Goal: Complete application form

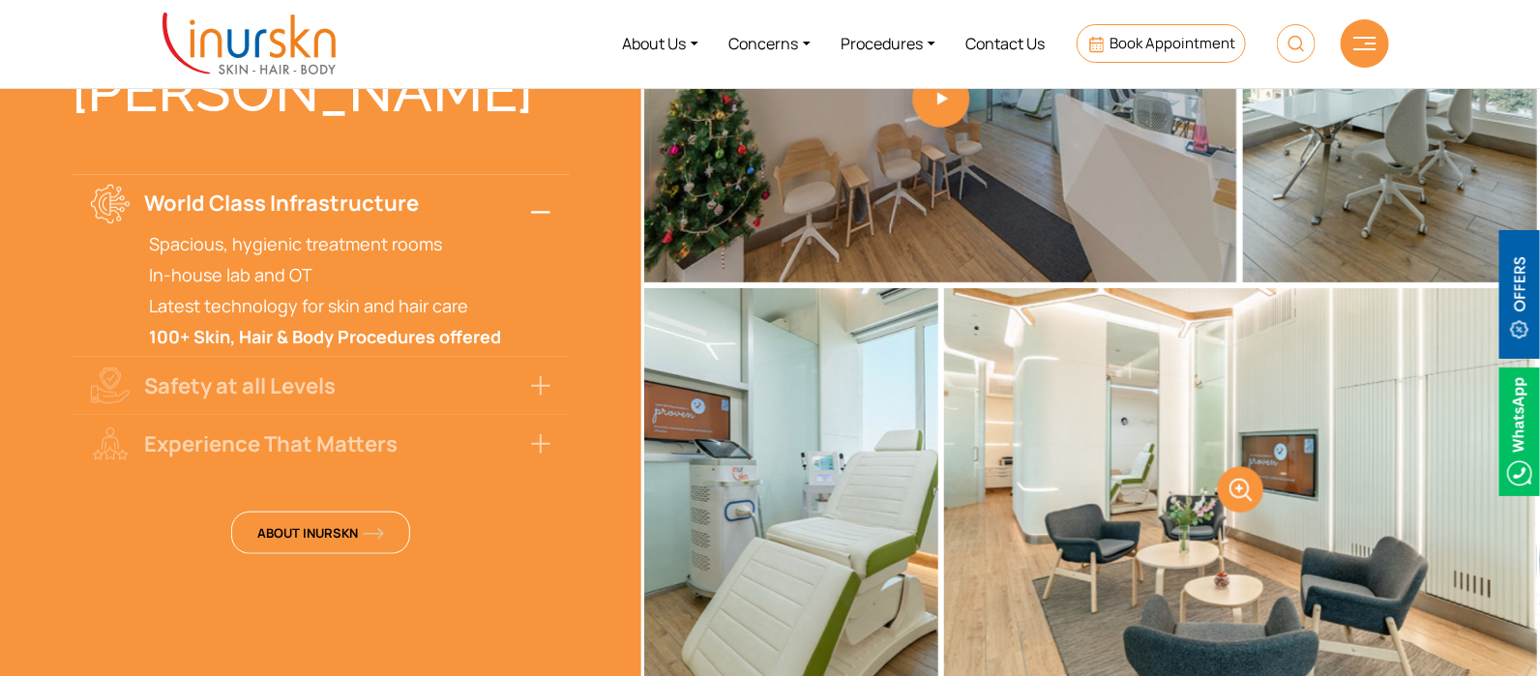
scroll to position [3647, 0]
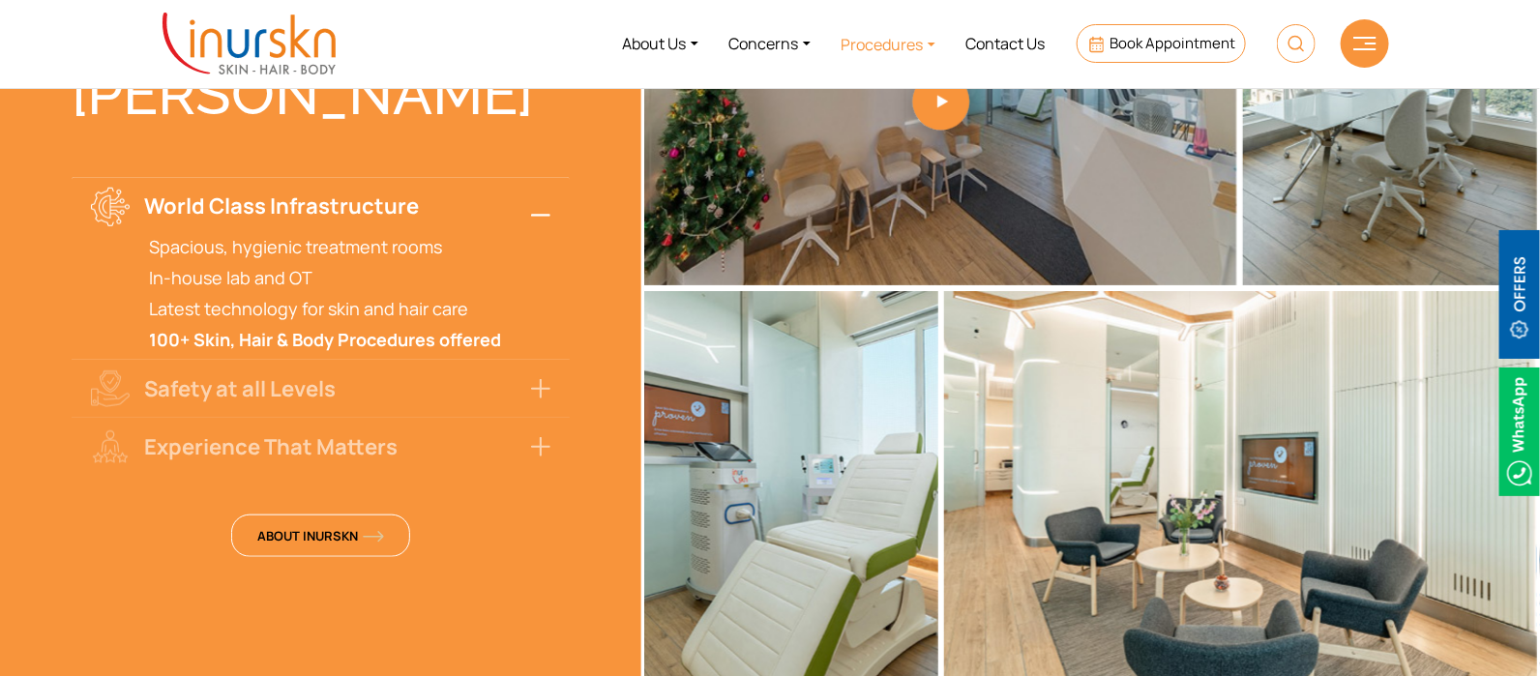
click at [857, 45] on link "Procedures" at bounding box center [888, 44] width 125 height 73
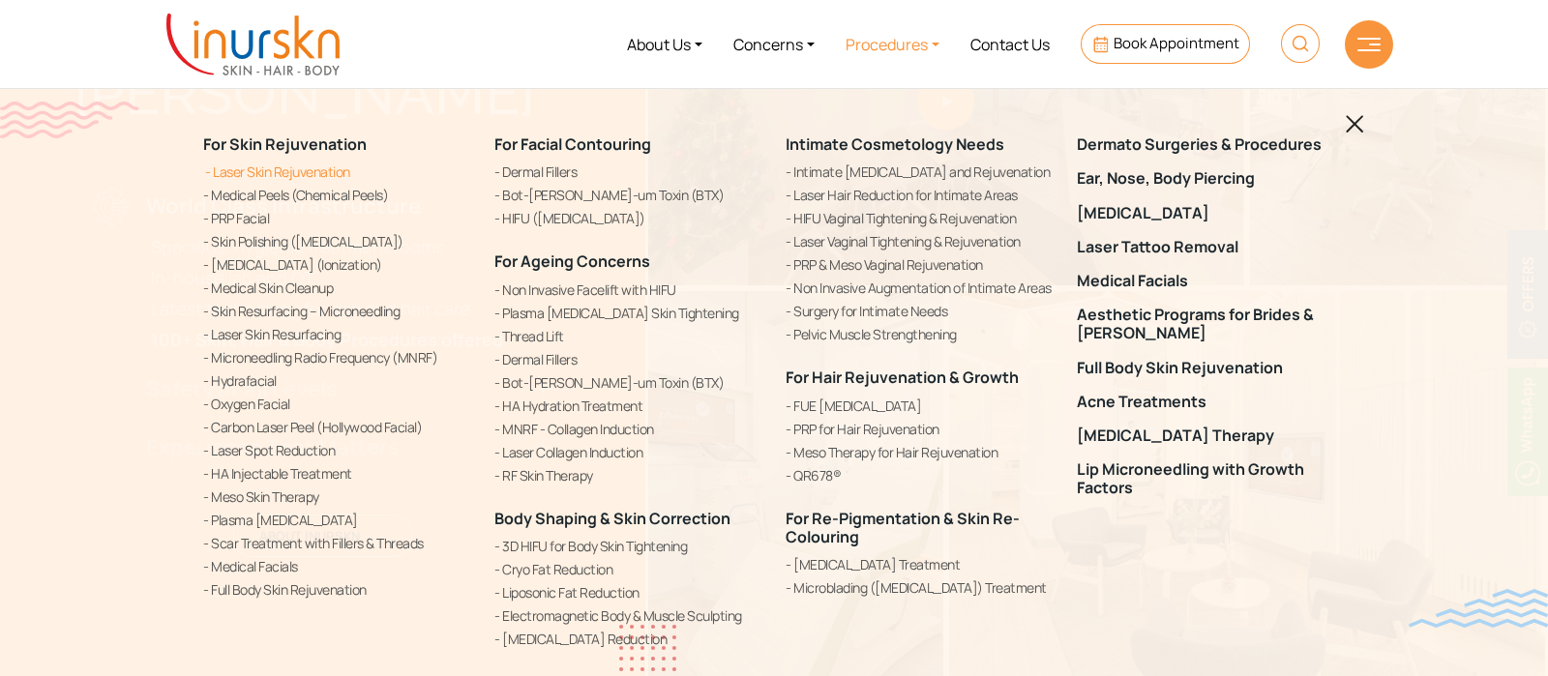
click at [338, 169] on link "Laser Skin Rejuvenation" at bounding box center [337, 172] width 268 height 20
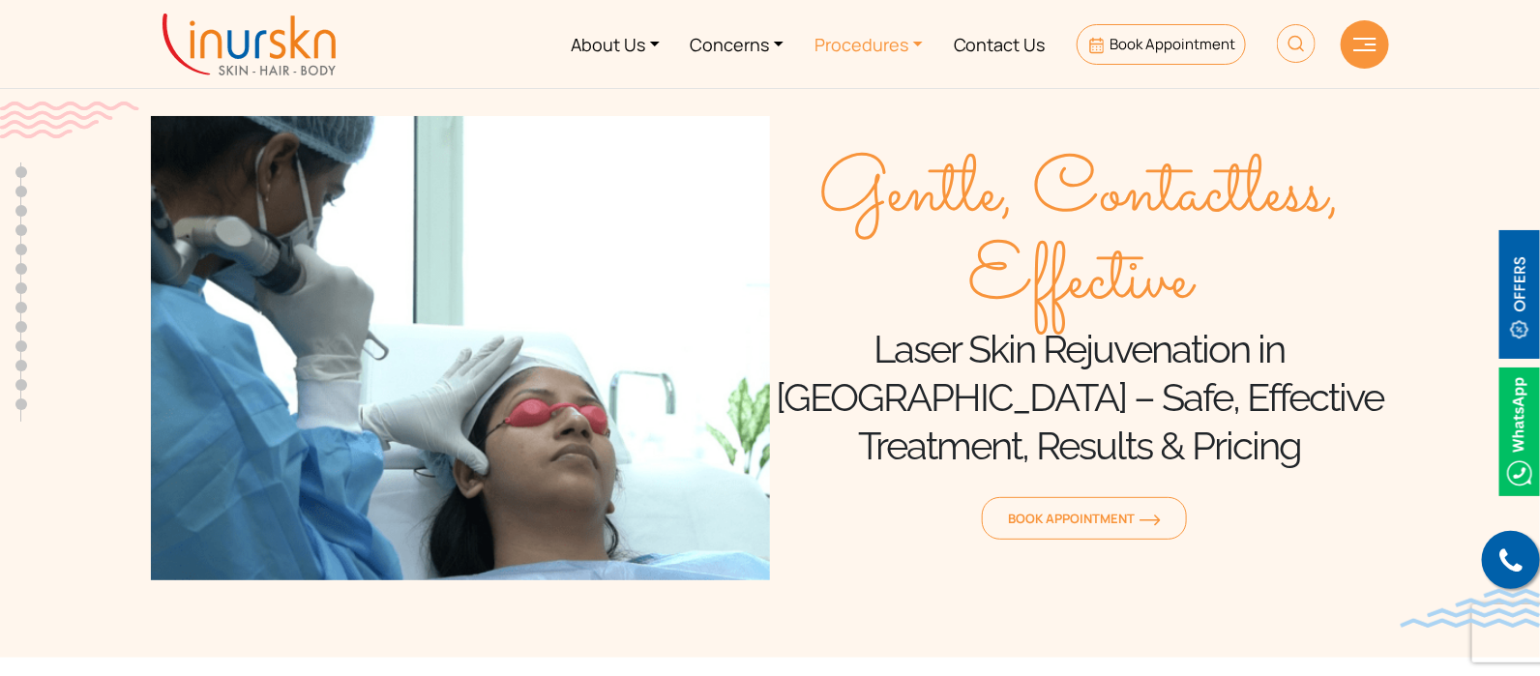
click at [851, 52] on link "Procedures" at bounding box center [868, 44] width 139 height 73
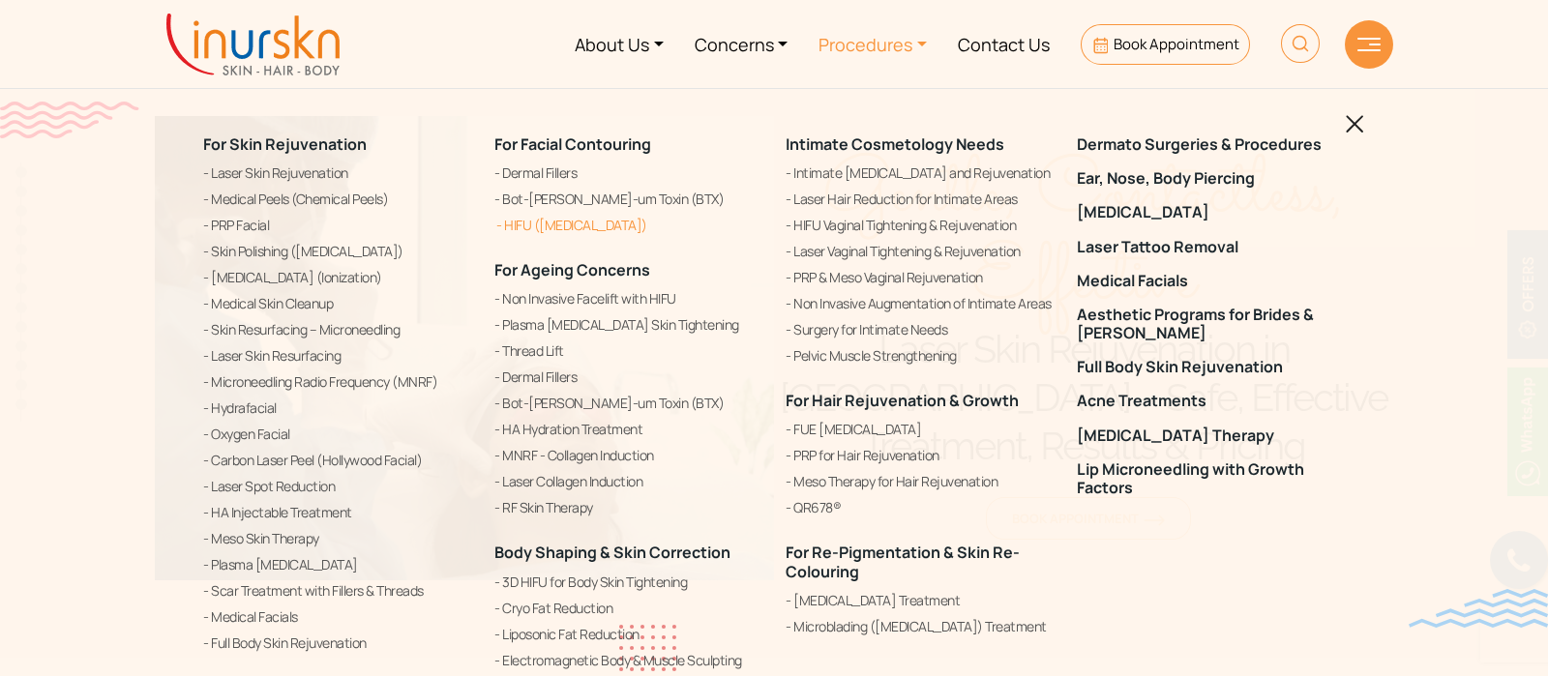
click at [663, 224] on link "HIFU ([MEDICAL_DATA])" at bounding box center [628, 225] width 268 height 23
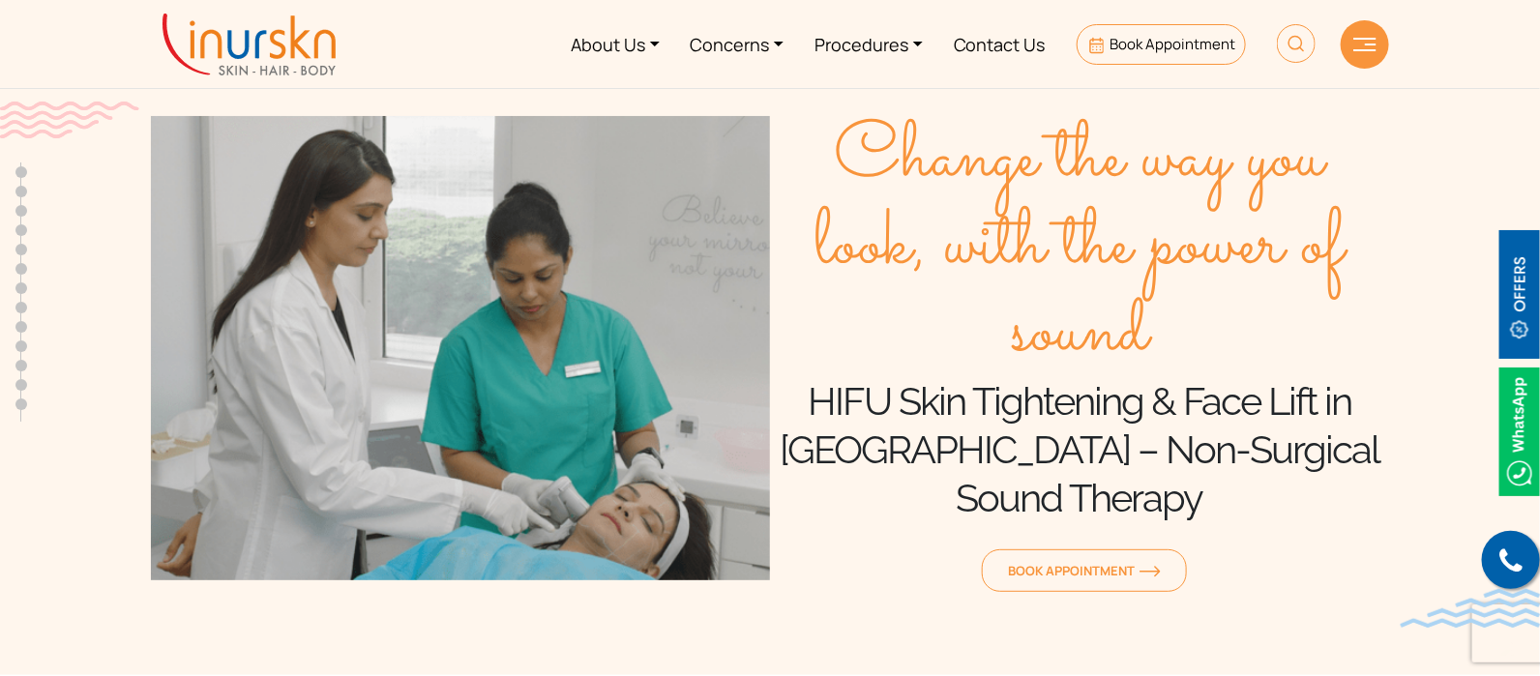
scroll to position [120, 0]
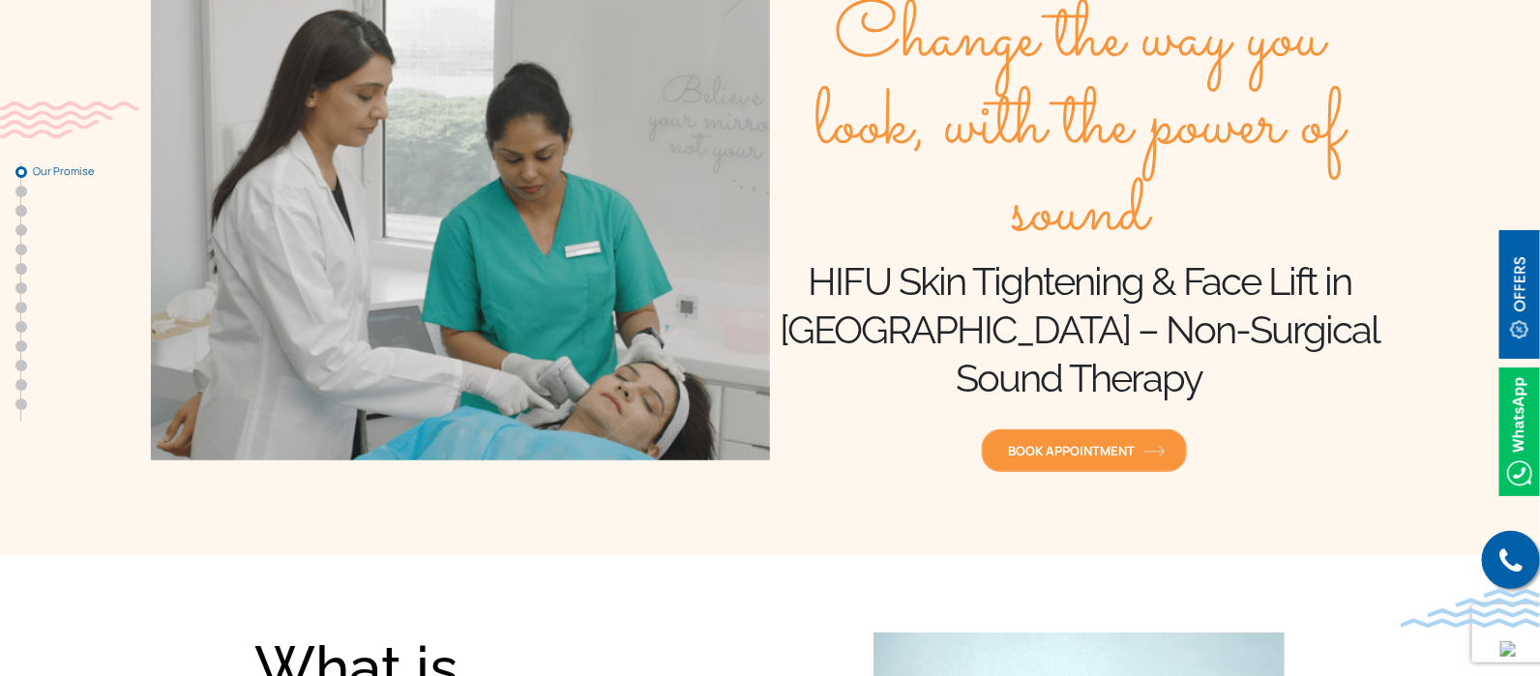
click at [1094, 442] on span "Book Appointment" at bounding box center [1084, 450] width 153 height 17
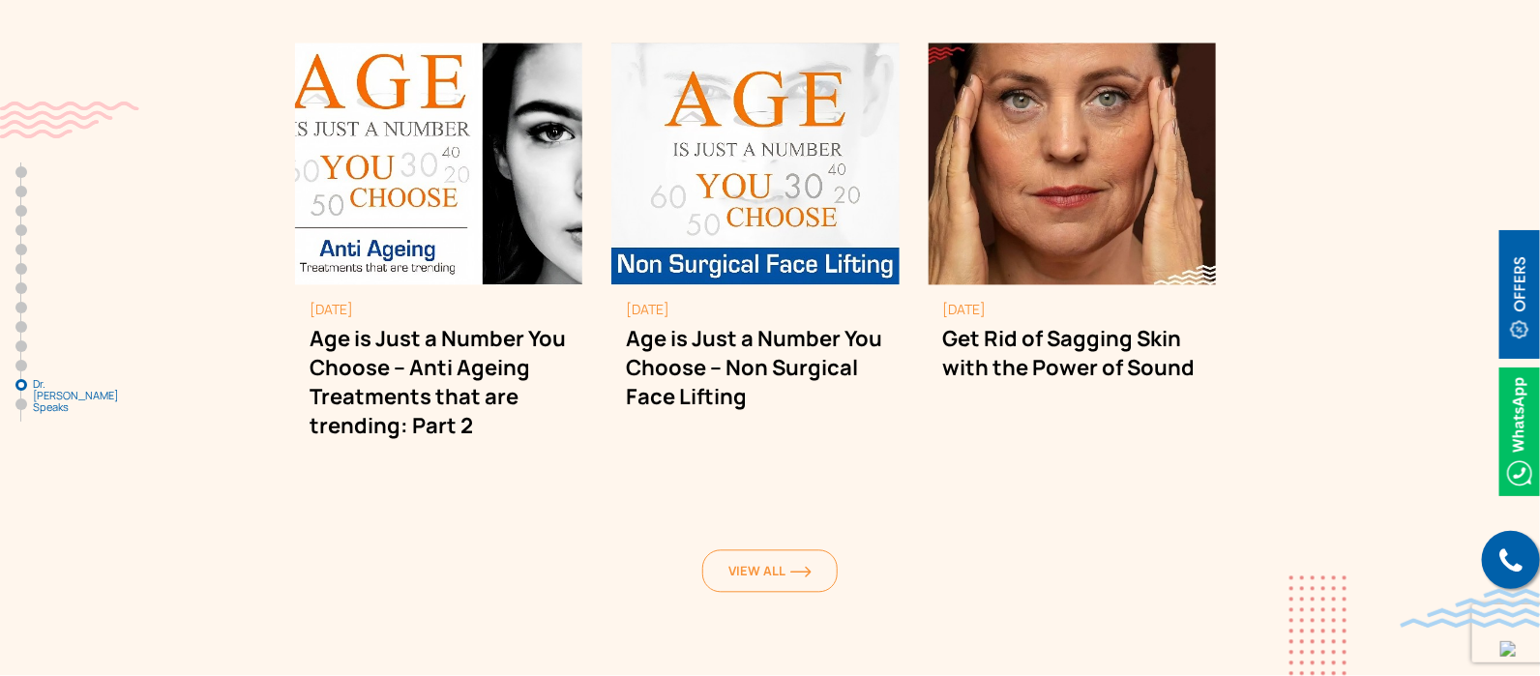
scroll to position [11423, 0]
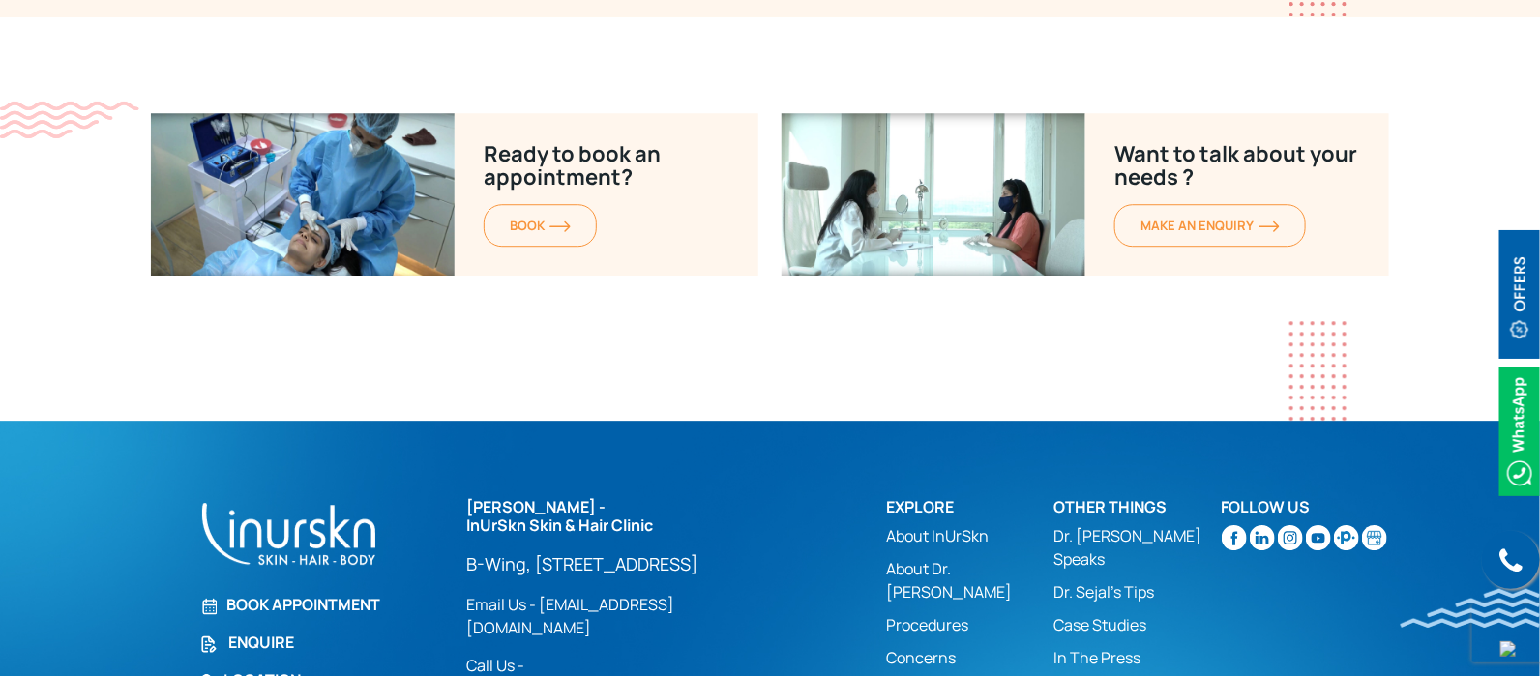
click at [256, 631] on link "Enquire" at bounding box center [321, 642] width 244 height 23
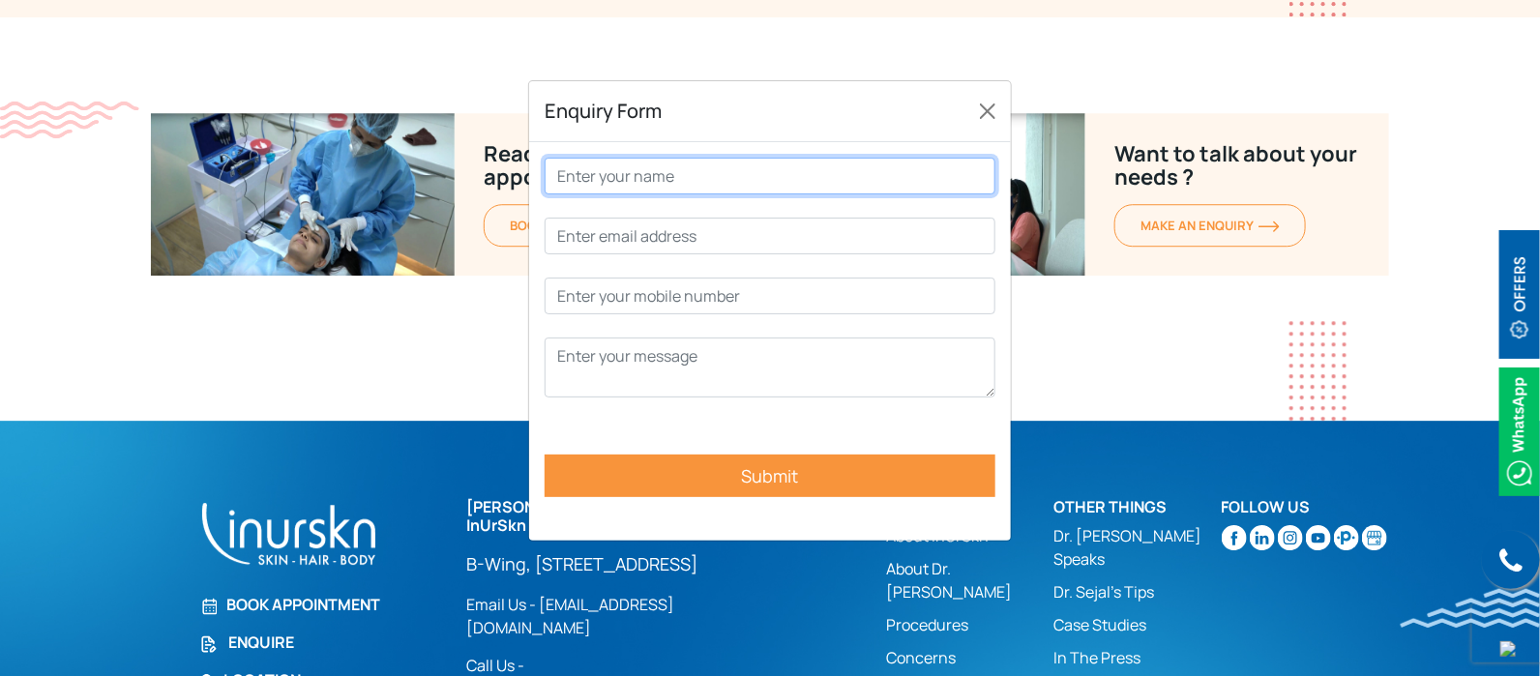
click at [736, 181] on input "Contact form" at bounding box center [770, 176] width 451 height 37
type input "Vidhi"
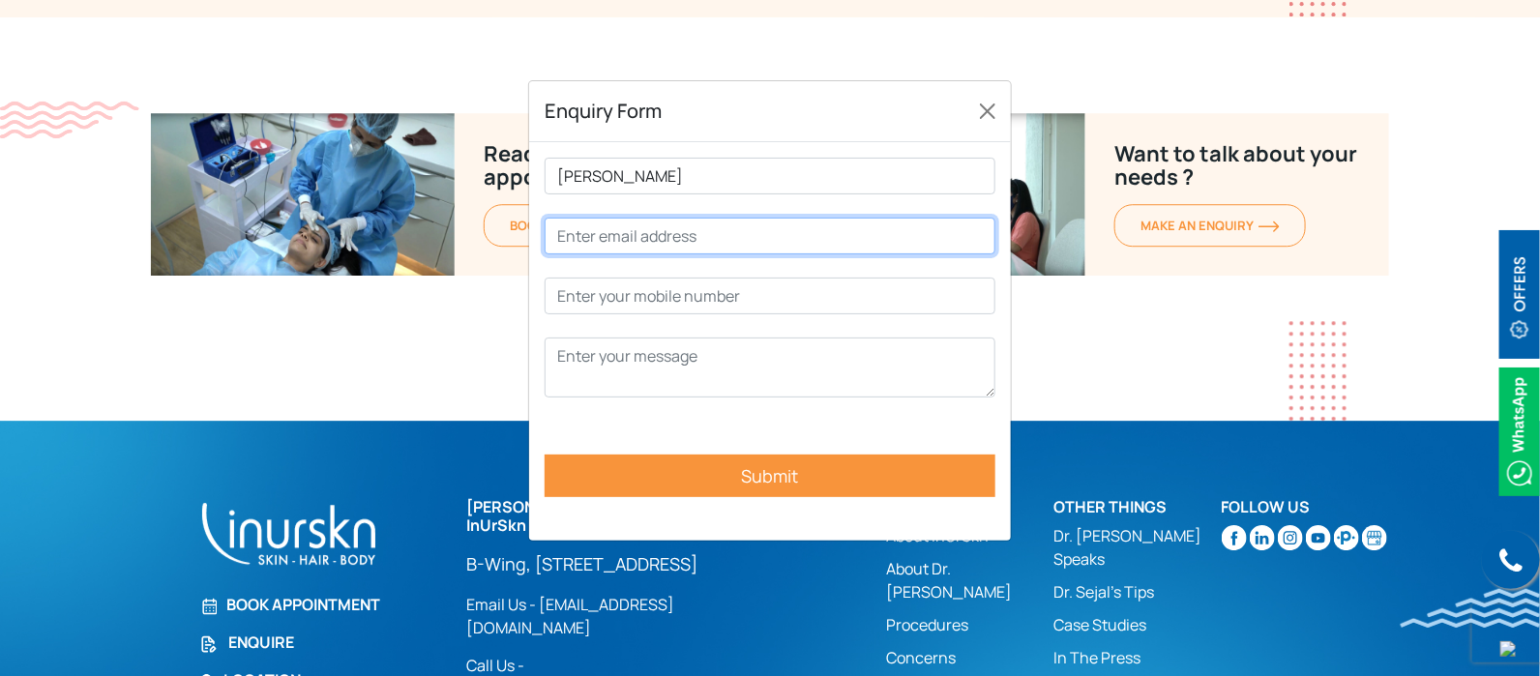
click at [710, 229] on input "Contact form" at bounding box center [770, 236] width 451 height 37
type input "vidhi@connectwell.com"
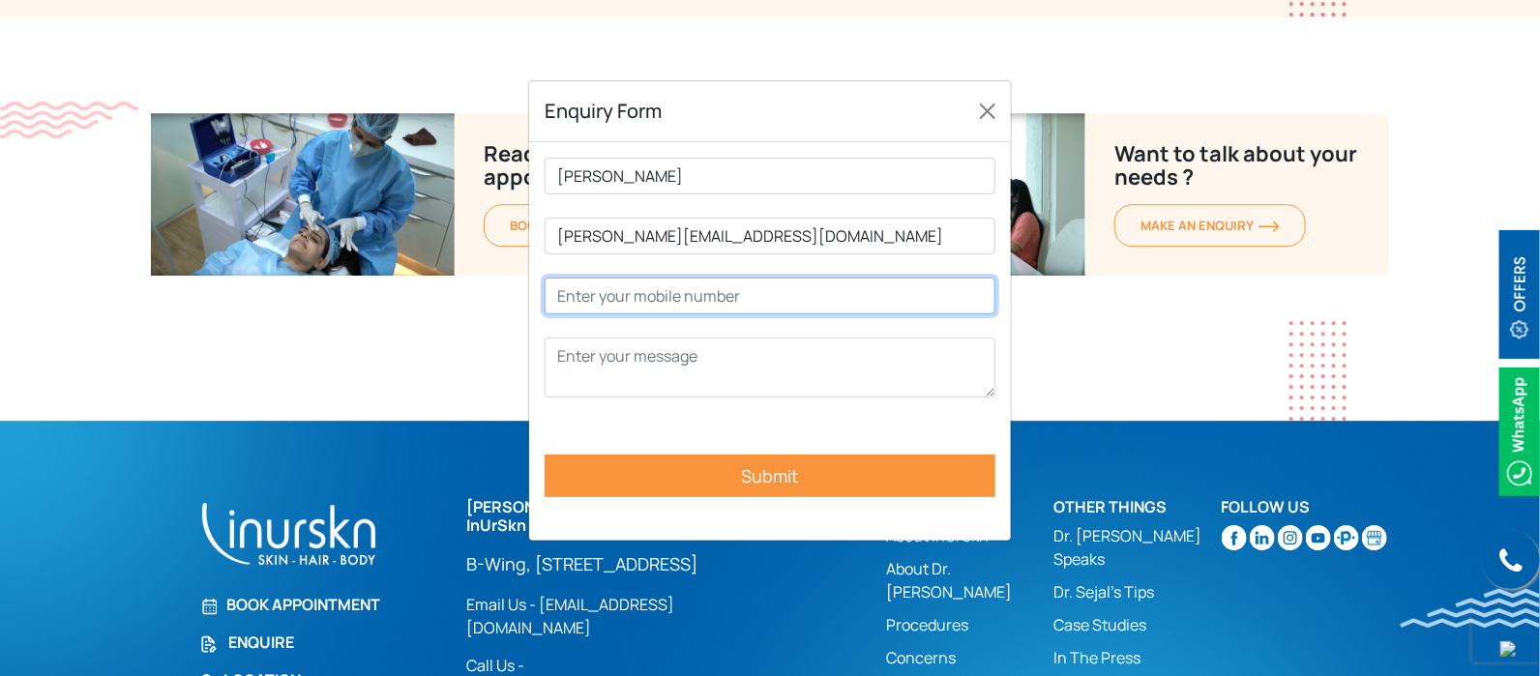
click at [721, 291] on input "Contact form" at bounding box center [770, 296] width 451 height 37
type input "7738963320"
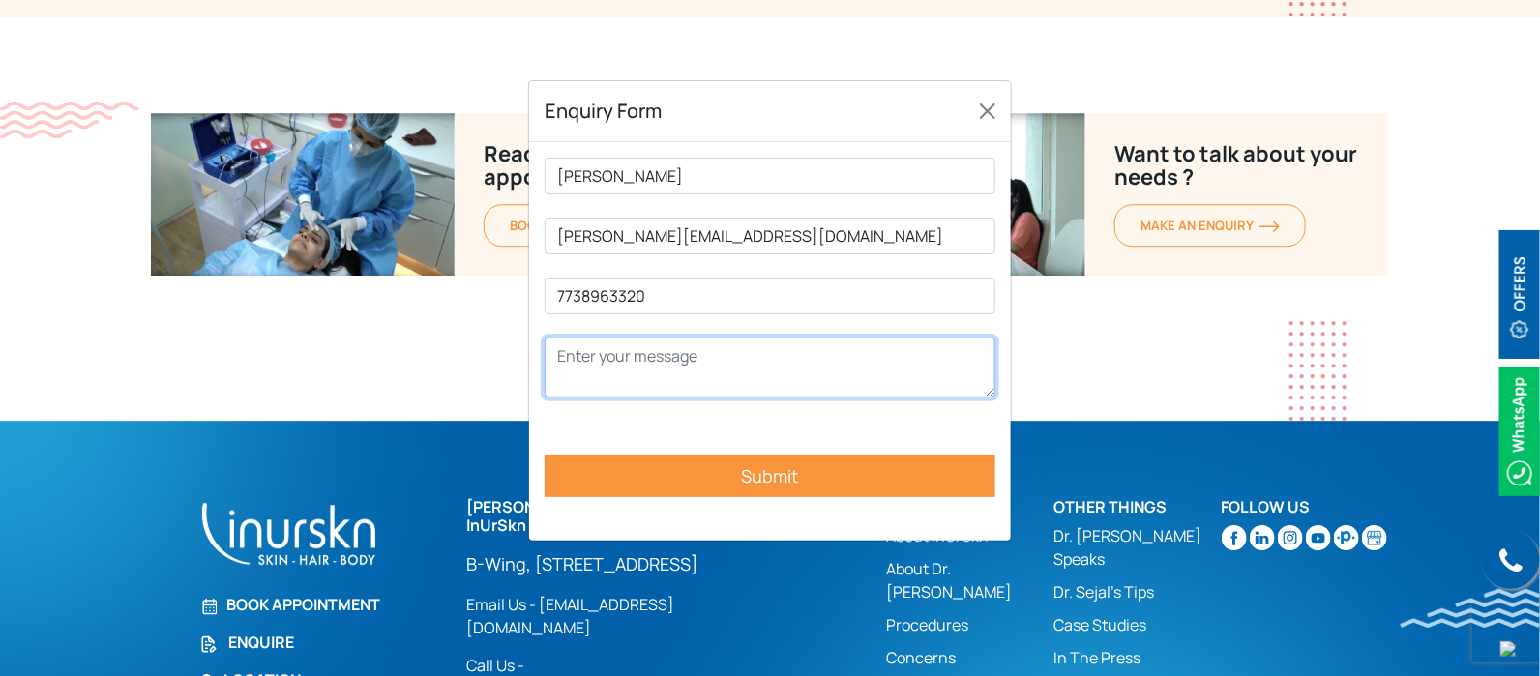
click at [700, 345] on textarea "Contact form" at bounding box center [770, 368] width 451 height 60
type textarea "TEST"
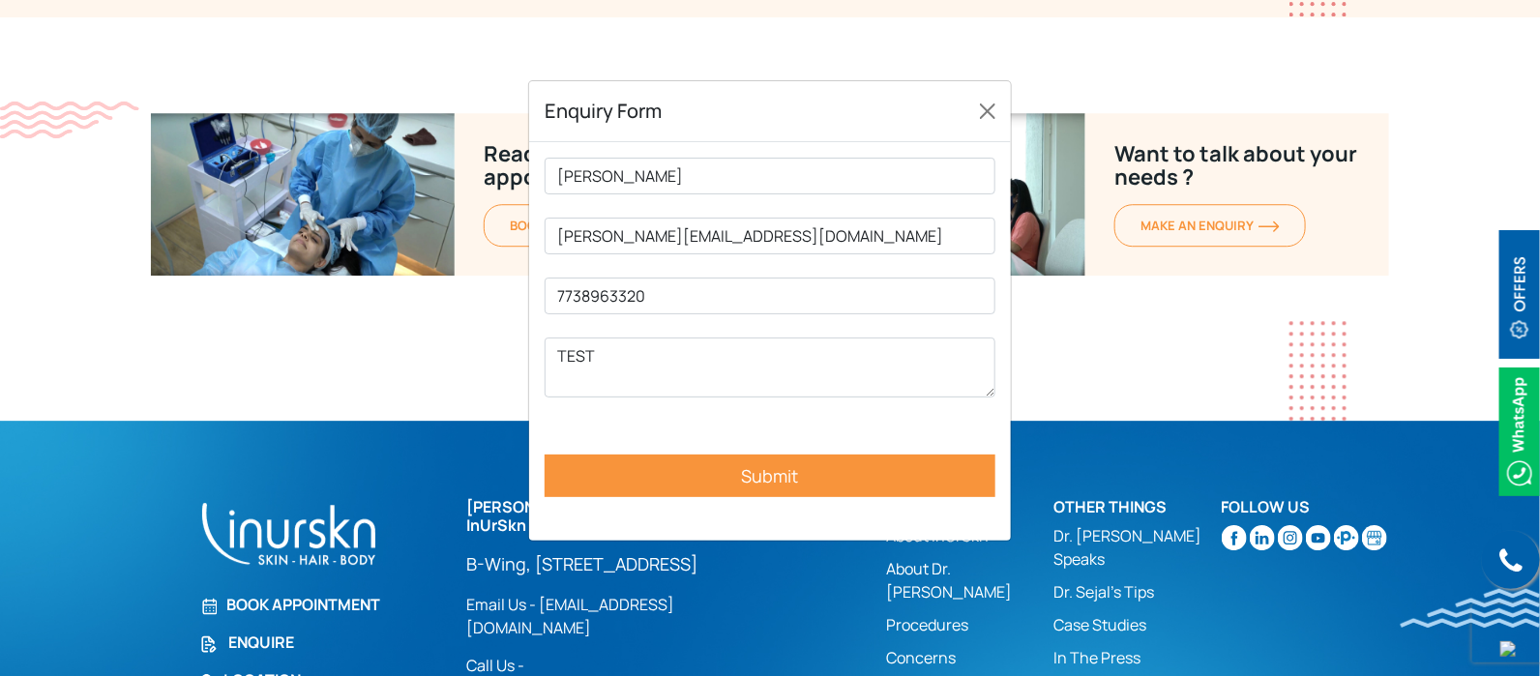
click at [745, 465] on input "Submit" at bounding box center [770, 476] width 451 height 43
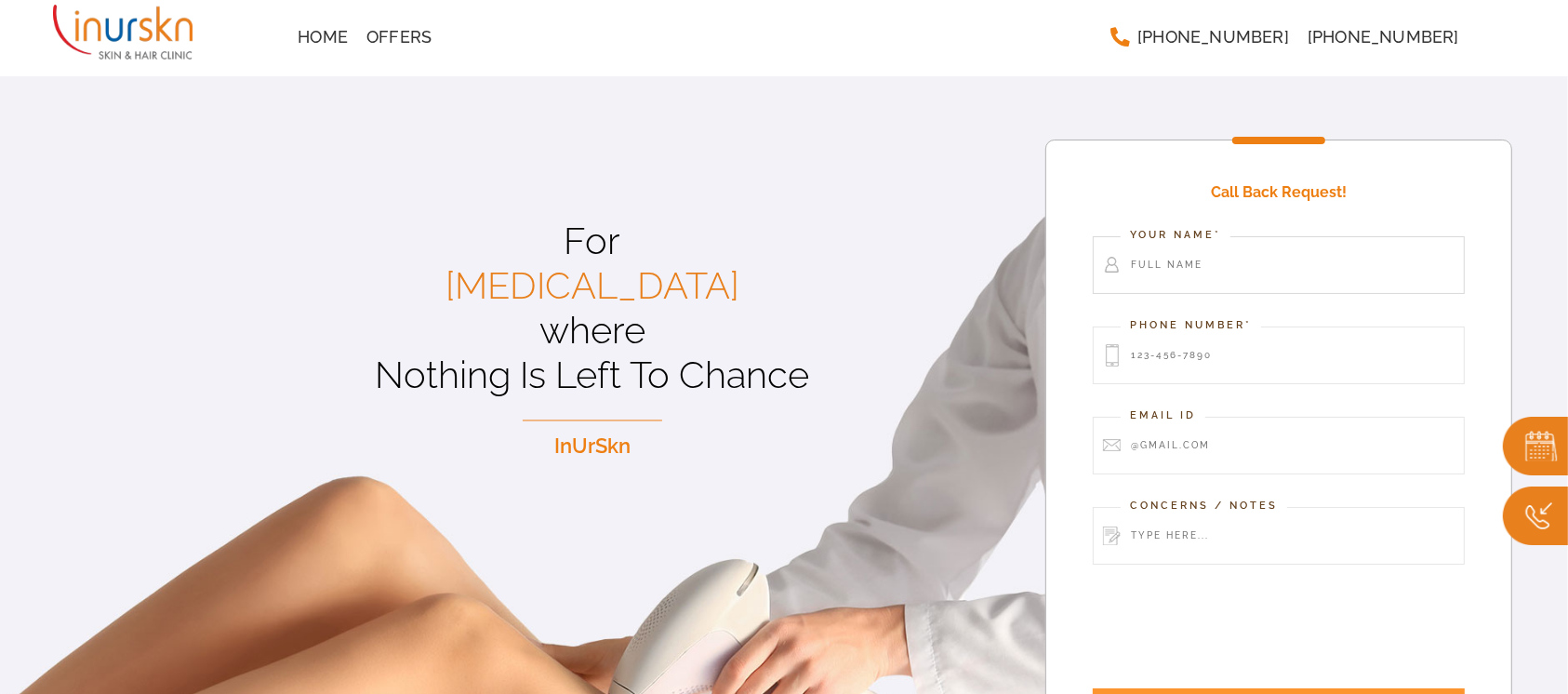
click at [1280, 236] on input "Contact form" at bounding box center [1279, 265] width 372 height 58
click at [1201, 236] on input "Contact form" at bounding box center [1279, 265] width 372 height 58
type input "vidhi"
click at [1177, 331] on input "Contact form" at bounding box center [1279, 356] width 372 height 58
type input "7738963320"
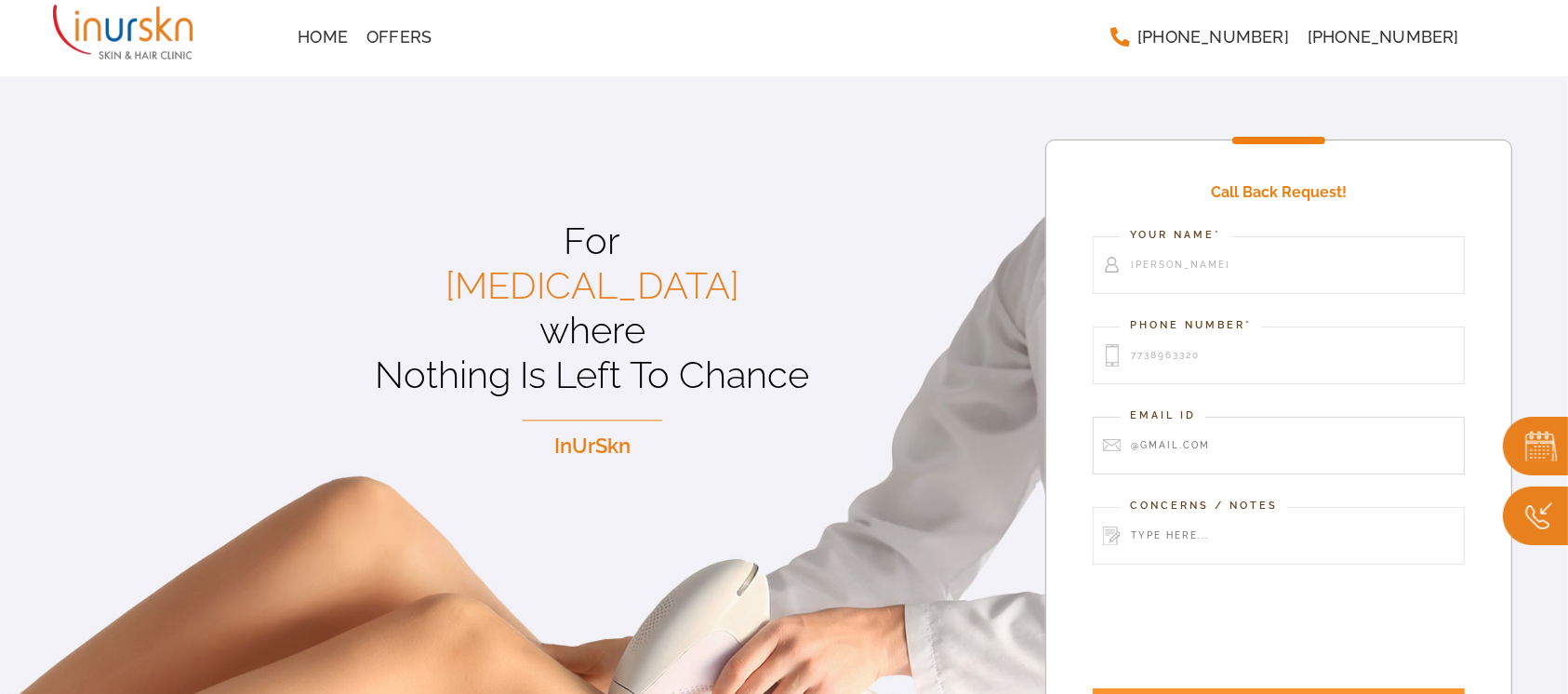
click at [1207, 416] on input "Contact form" at bounding box center [1279, 445] width 372 height 58
type input "vidhi@connectwell.com"
drag, startPoint x: 1233, startPoint y: 314, endPoint x: 957, endPoint y: 331, distance: 276.5
click at [957, 331] on div "For Laser Hair Removal where Nothing Is Left To Chance InUrSkn For Laser Hair R…" at bounding box center [784, 438] width 1568 height 802
type input "8657970963"
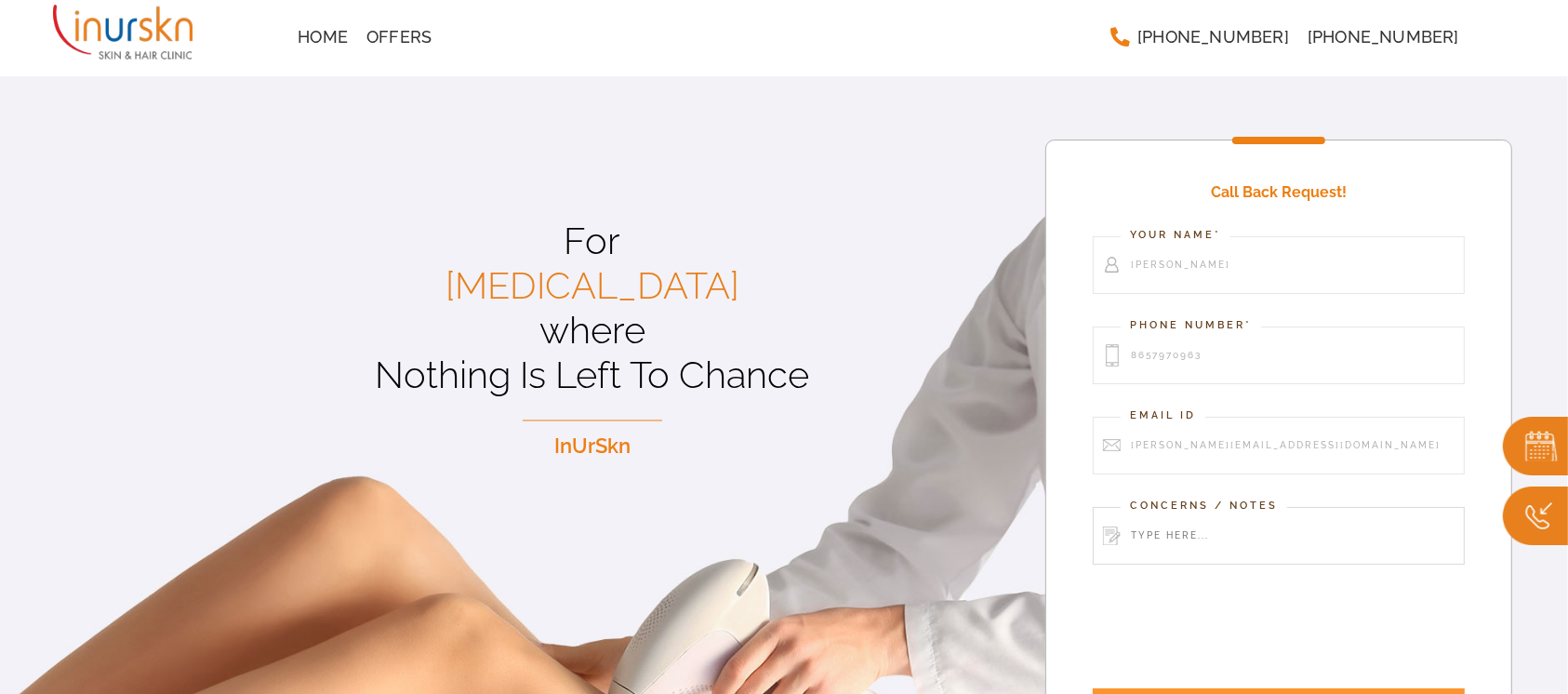
click at [1256, 507] on input "Contact form" at bounding box center [1279, 535] width 372 height 58
type input "TEST"
click at [1160, 688] on input "SUBMIT" at bounding box center [1279, 707] width 372 height 39
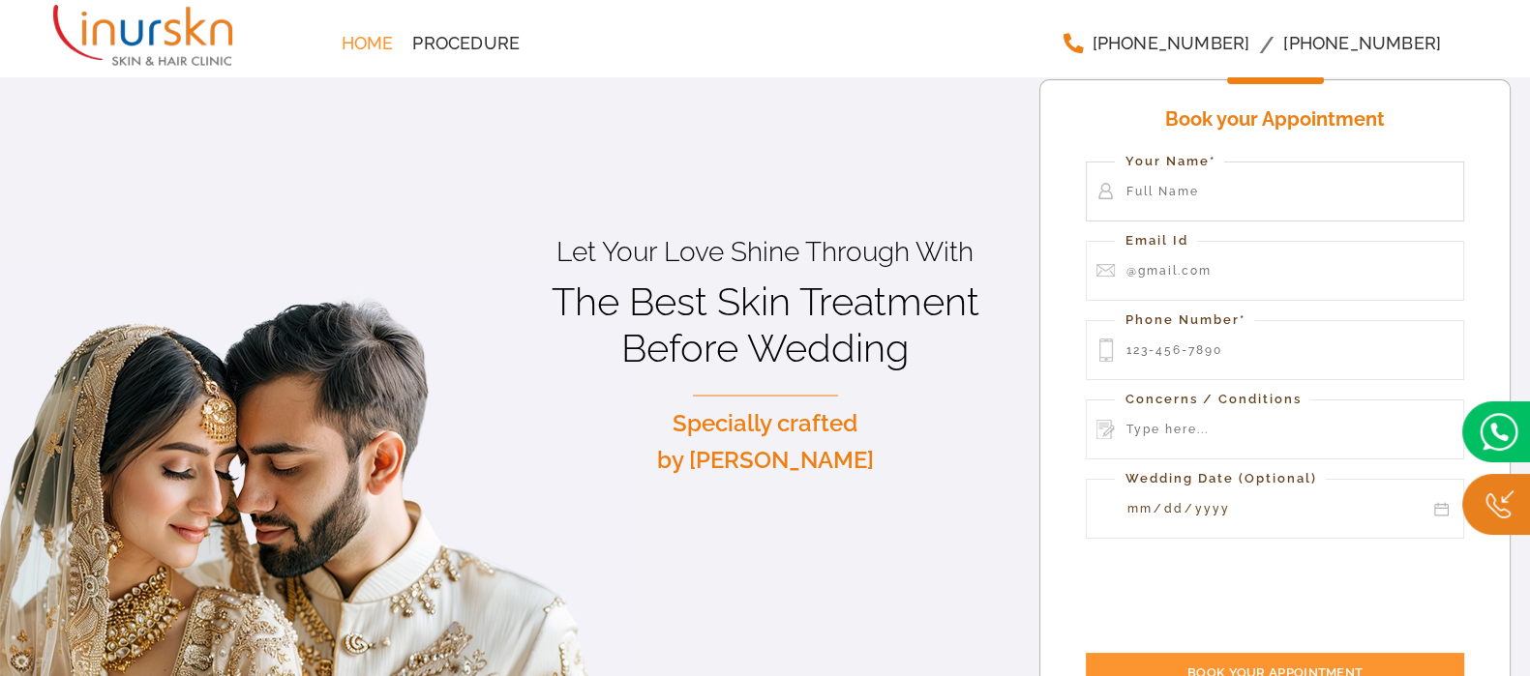
click at [1126, 191] on input "Contact form" at bounding box center [1273, 192] width 377 height 60
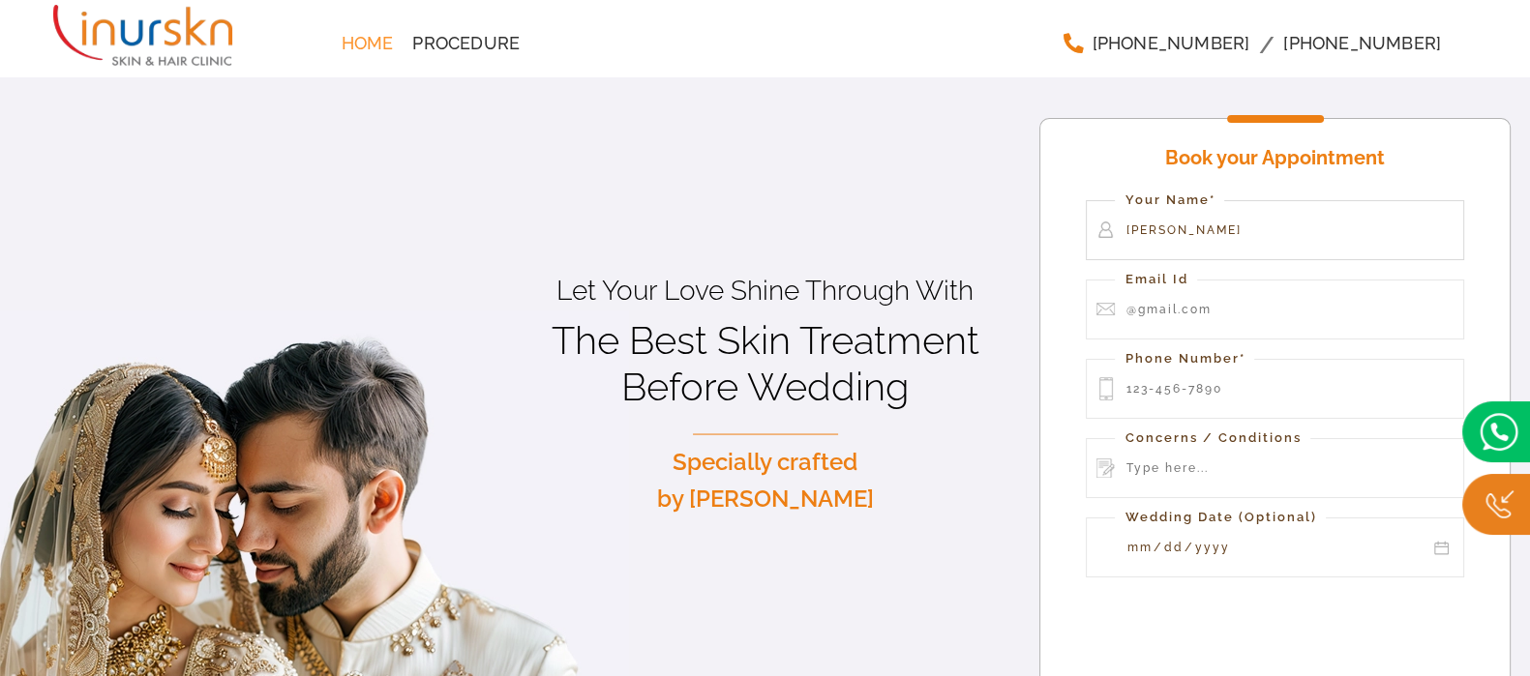
type input "Vidhi"
click at [1157, 280] on input "Contact form" at bounding box center [1273, 310] width 377 height 60
type input "vidhi@connectwell.com"
click at [1219, 359] on input "Contact form" at bounding box center [1273, 389] width 377 height 60
type input "8657970963"
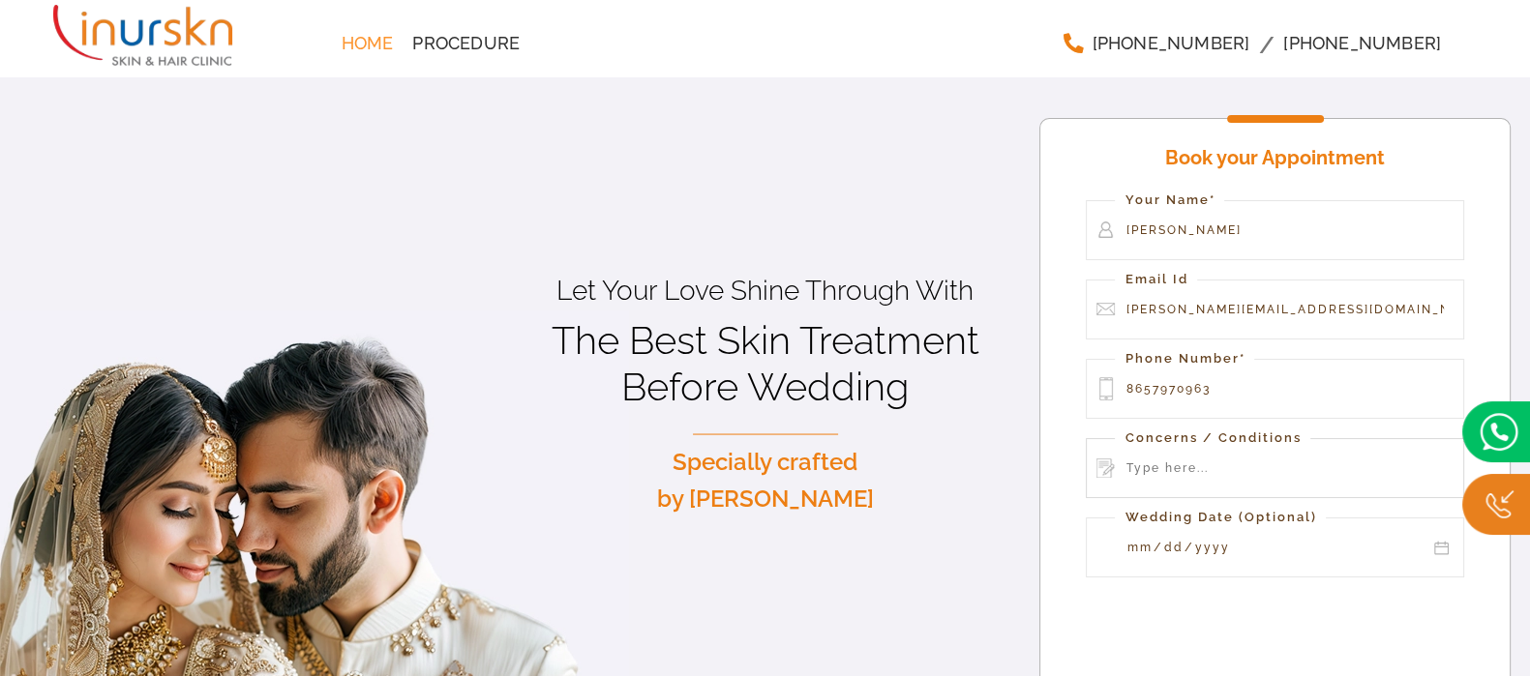
click at [1255, 442] on input "Contact form" at bounding box center [1273, 468] width 377 height 60
type input "TEST"
